Goal: Information Seeking & Learning: Find specific page/section

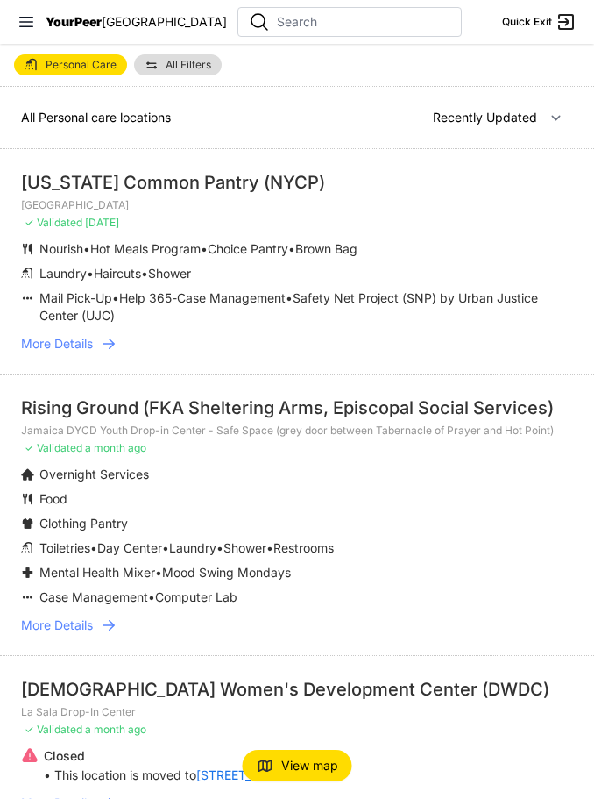
select select "nearby"
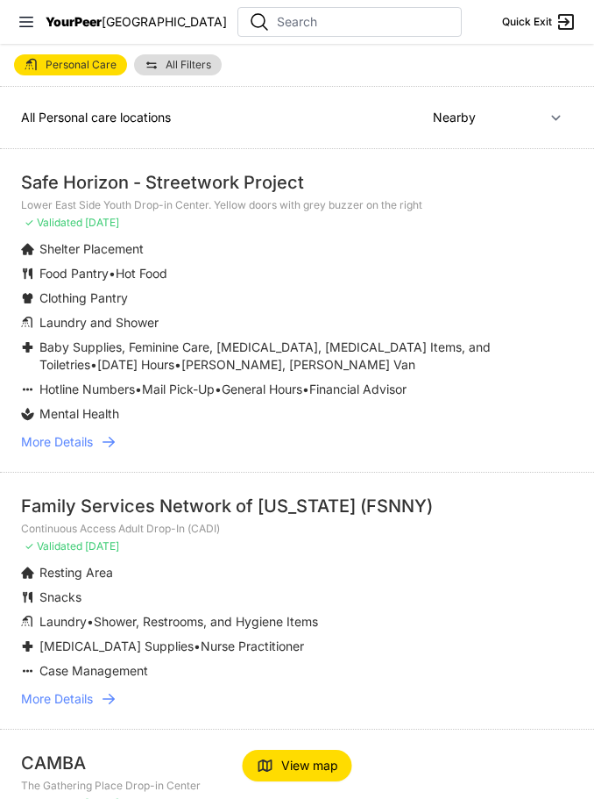
click at [200, 66] on span "All Filters" at bounding box center [189, 65] width 46 height 11
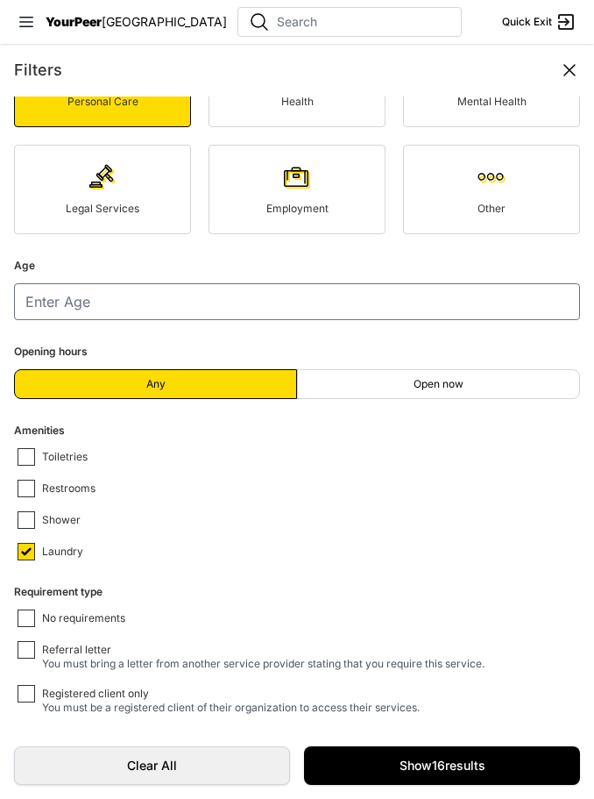
scroll to position [211, 0]
click at [369, 782] on link "Show 16 results" at bounding box center [442, 765] width 276 height 39
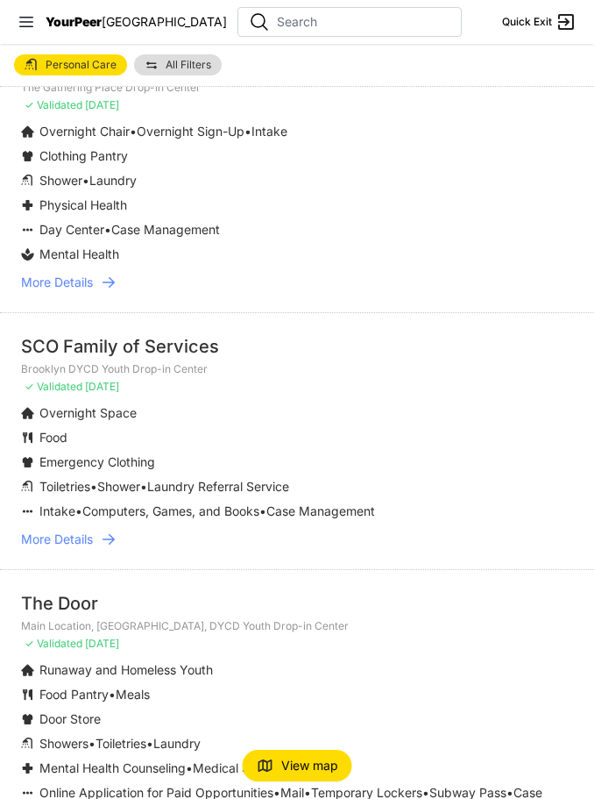
scroll to position [699, 0]
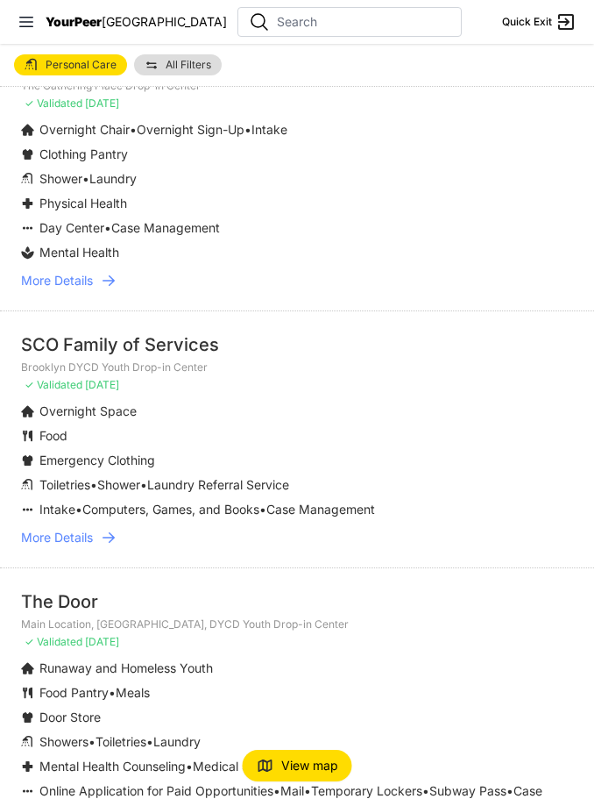
click at [66, 539] on span "More Details" at bounding box center [57, 538] width 72 height 18
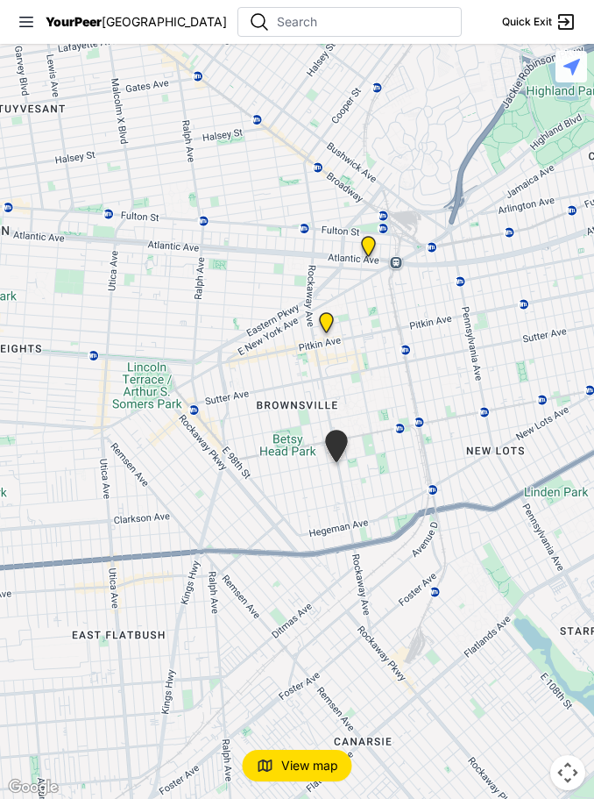
drag, startPoint x: 131, startPoint y: 344, endPoint x: 174, endPoint y: 392, distance: 63.9
click at [322, 347] on img "Continuous Access Adult Drop-In (CADI)" at bounding box center [327, 326] width 36 height 42
click at [337, 346] on img "Continuous Access Adult Drop-In (CADI)" at bounding box center [327, 326] width 36 height 42
